Goal: Navigation & Orientation: Find specific page/section

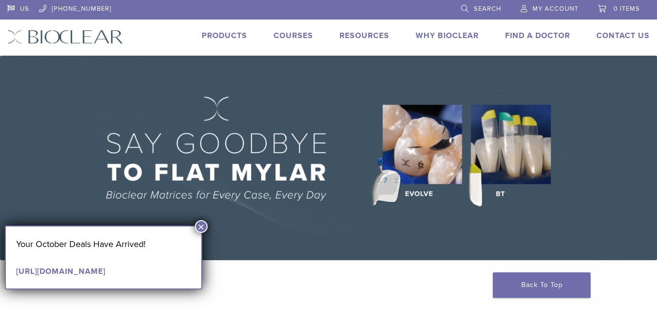
click at [202, 227] on button "×" at bounding box center [201, 226] width 13 height 13
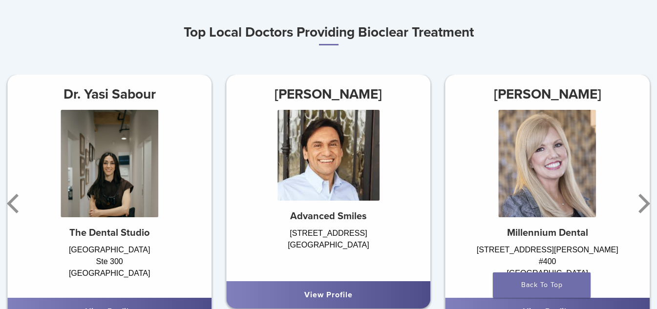
scroll to position [586, 0]
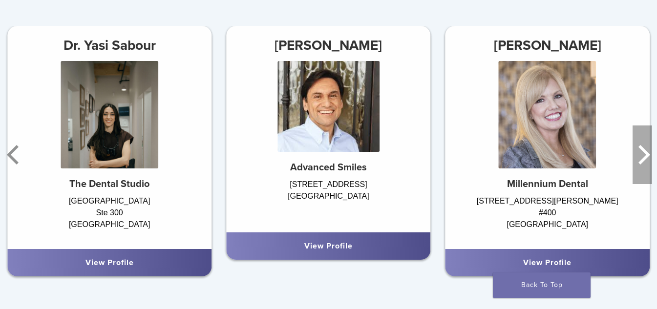
click at [644, 158] on icon "Next" at bounding box center [642, 155] width 20 height 59
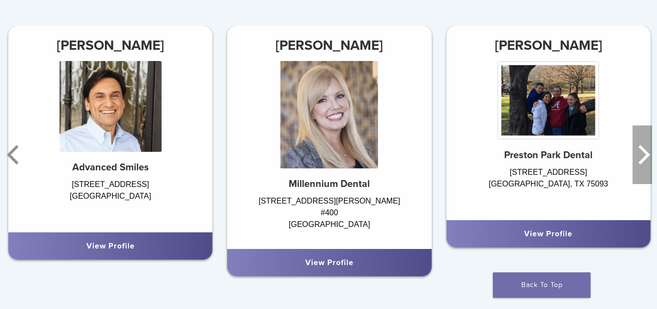
click at [644, 158] on icon "Next" at bounding box center [642, 155] width 20 height 59
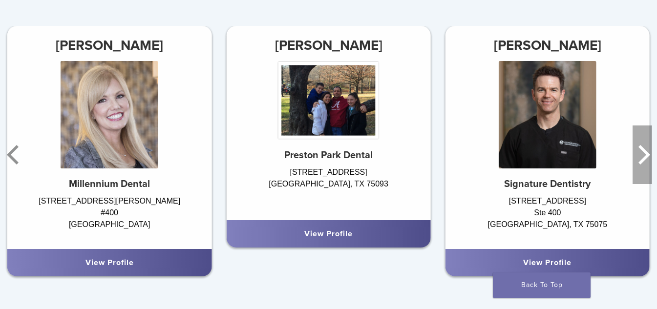
click at [644, 158] on icon "Next" at bounding box center [642, 155] width 20 height 59
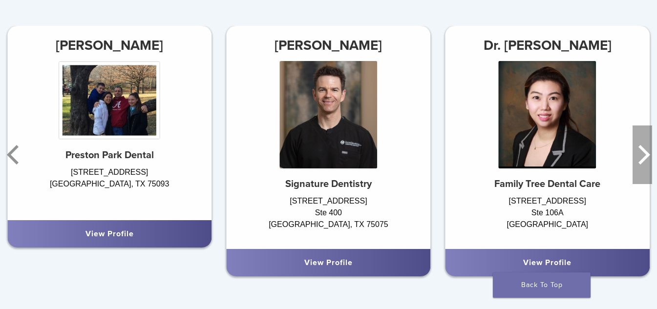
click at [644, 158] on icon "Next" at bounding box center [642, 155] width 20 height 59
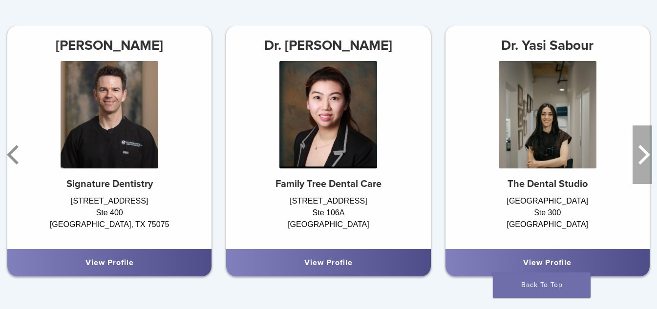
click at [644, 158] on icon "Next" at bounding box center [642, 155] width 20 height 59
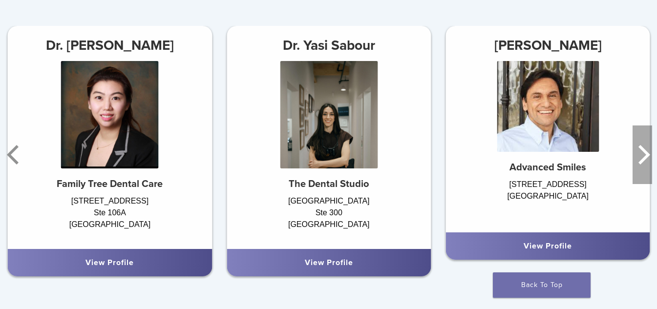
click at [644, 158] on icon "Next" at bounding box center [642, 155] width 20 height 59
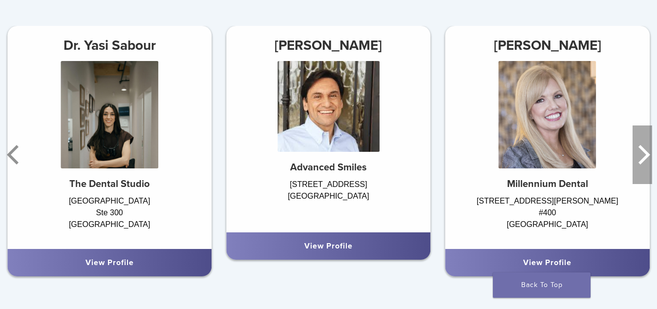
click at [644, 158] on icon "Next" at bounding box center [642, 155] width 20 height 59
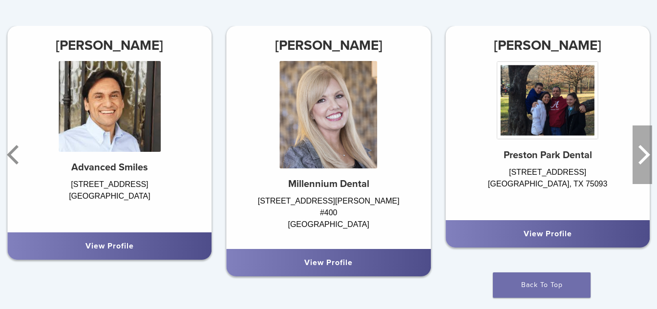
click at [644, 158] on icon "Next" at bounding box center [642, 155] width 20 height 59
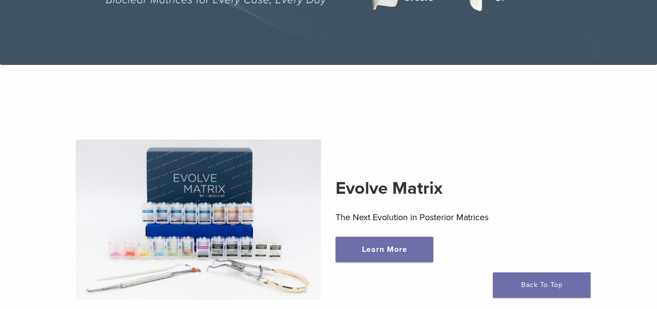
scroll to position [0, 0]
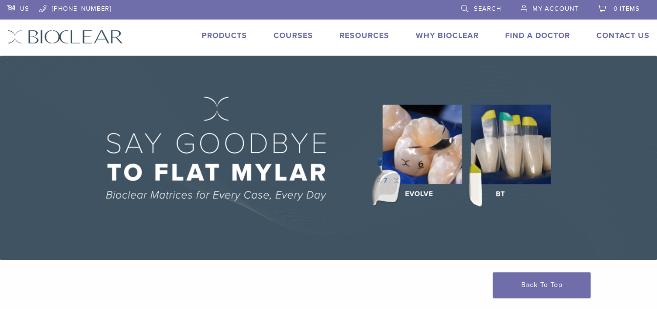
click at [229, 35] on link "Products" at bounding box center [224, 36] width 45 height 10
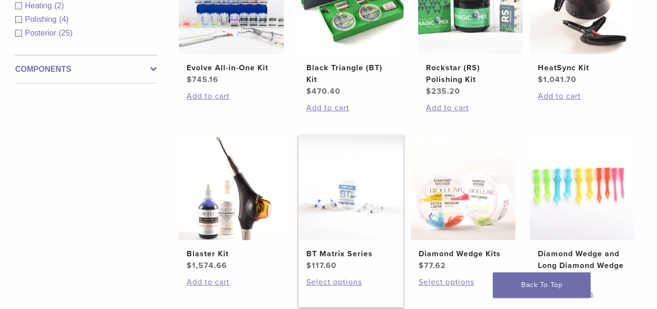
scroll to position [733, 0]
